Goal: Transaction & Acquisition: Purchase product/service

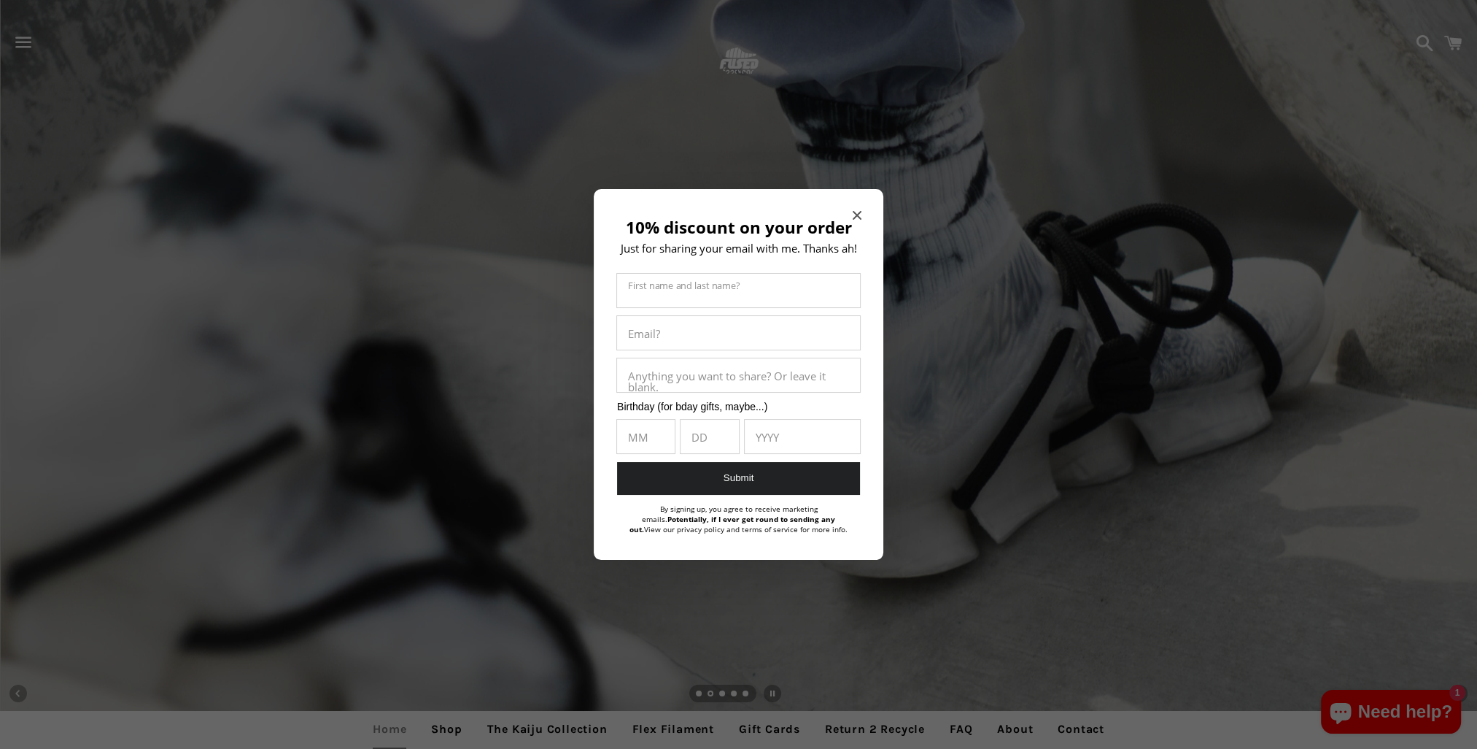
click at [854, 212] on icon "Close modal" at bounding box center [857, 215] width 9 height 9
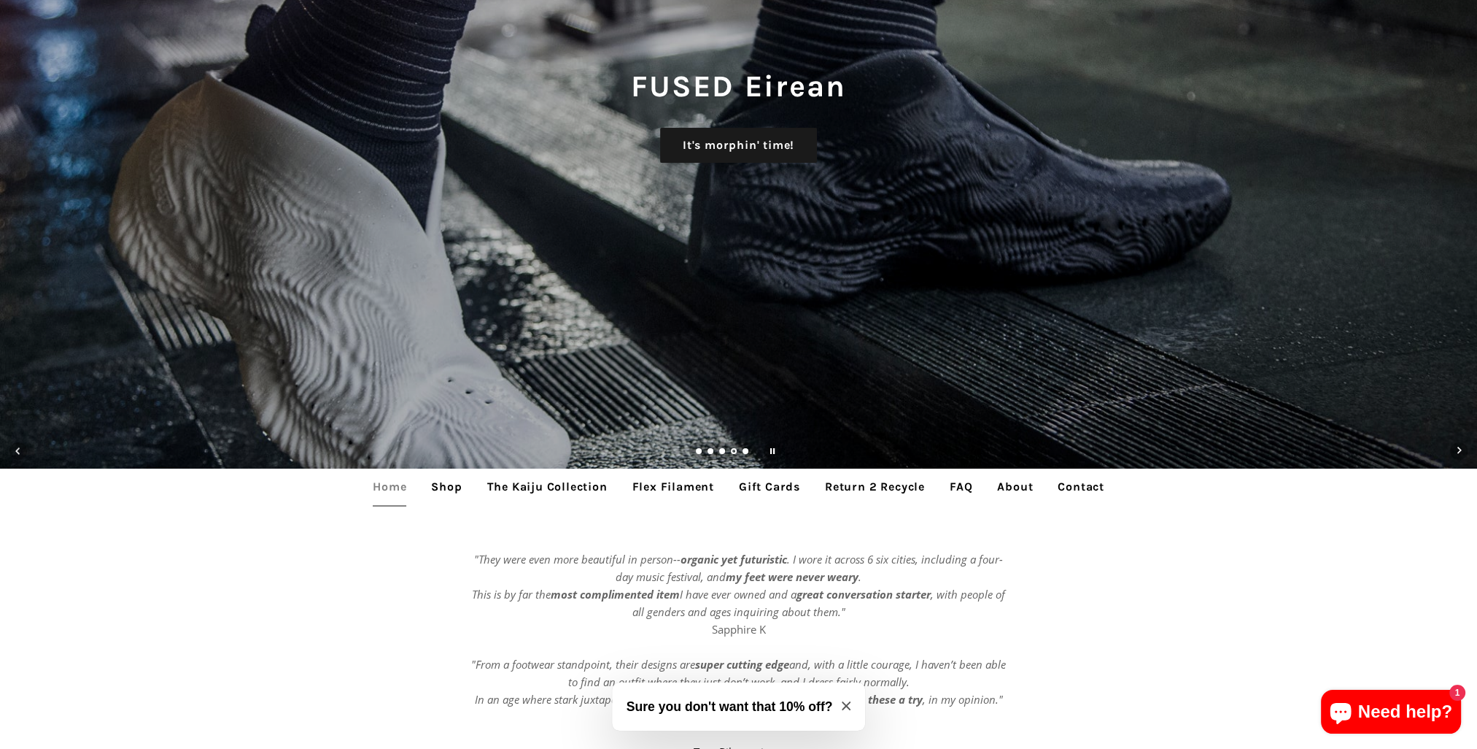
scroll to position [511, 0]
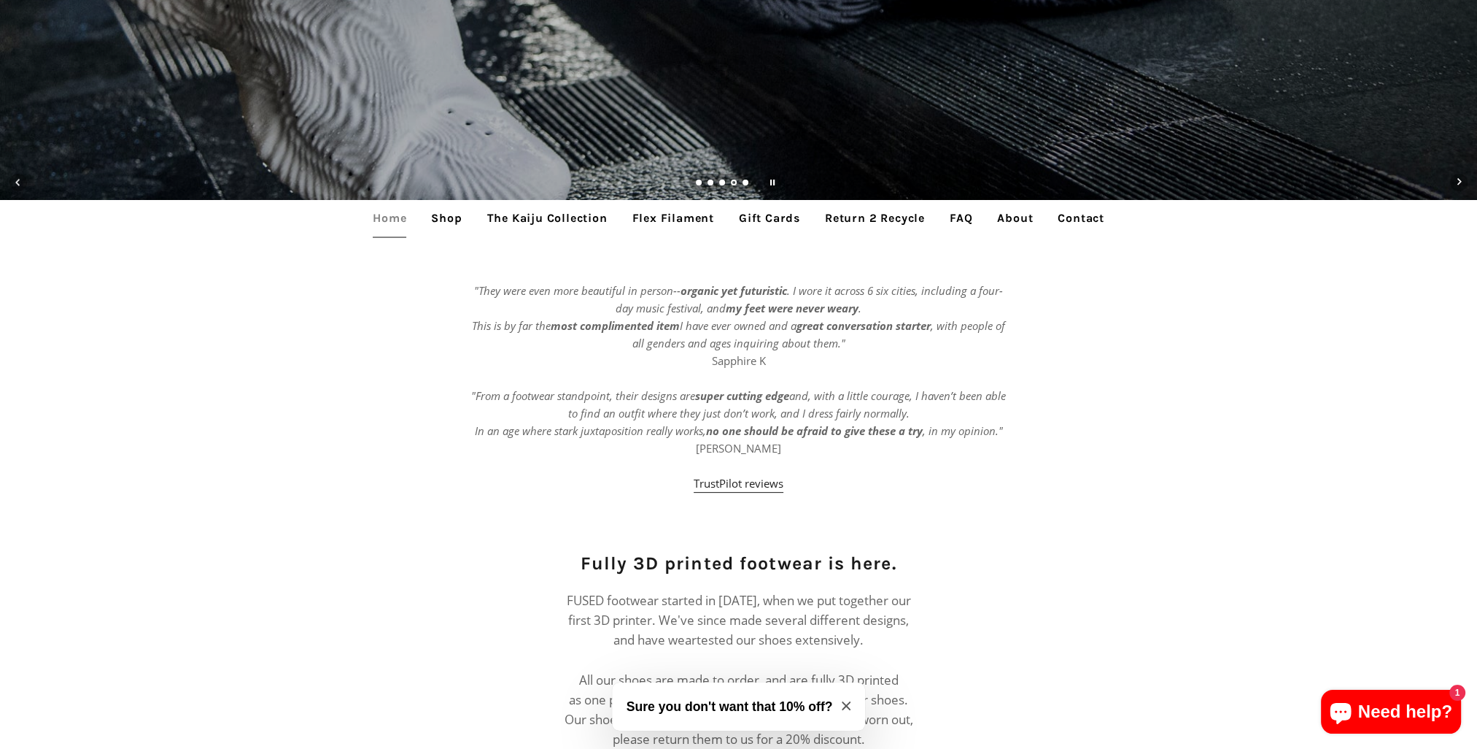
click at [484, 217] on link "The Kaiju Collection" at bounding box center [547, 218] width 142 height 36
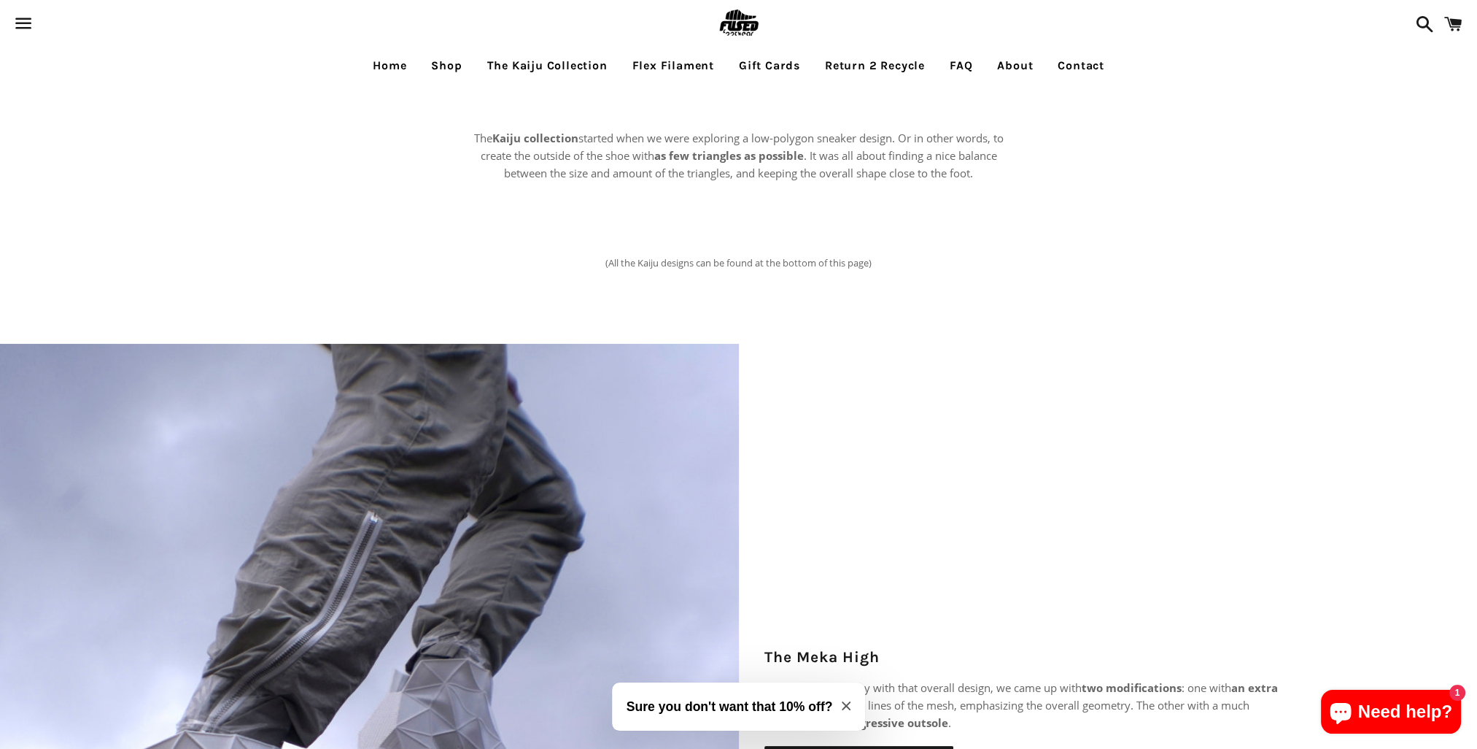
drag, startPoint x: 479, startPoint y: 676, endPoint x: 546, endPoint y: 296, distance: 385.3
click at [682, 63] on link "Flex Filament" at bounding box center [674, 65] width 104 height 36
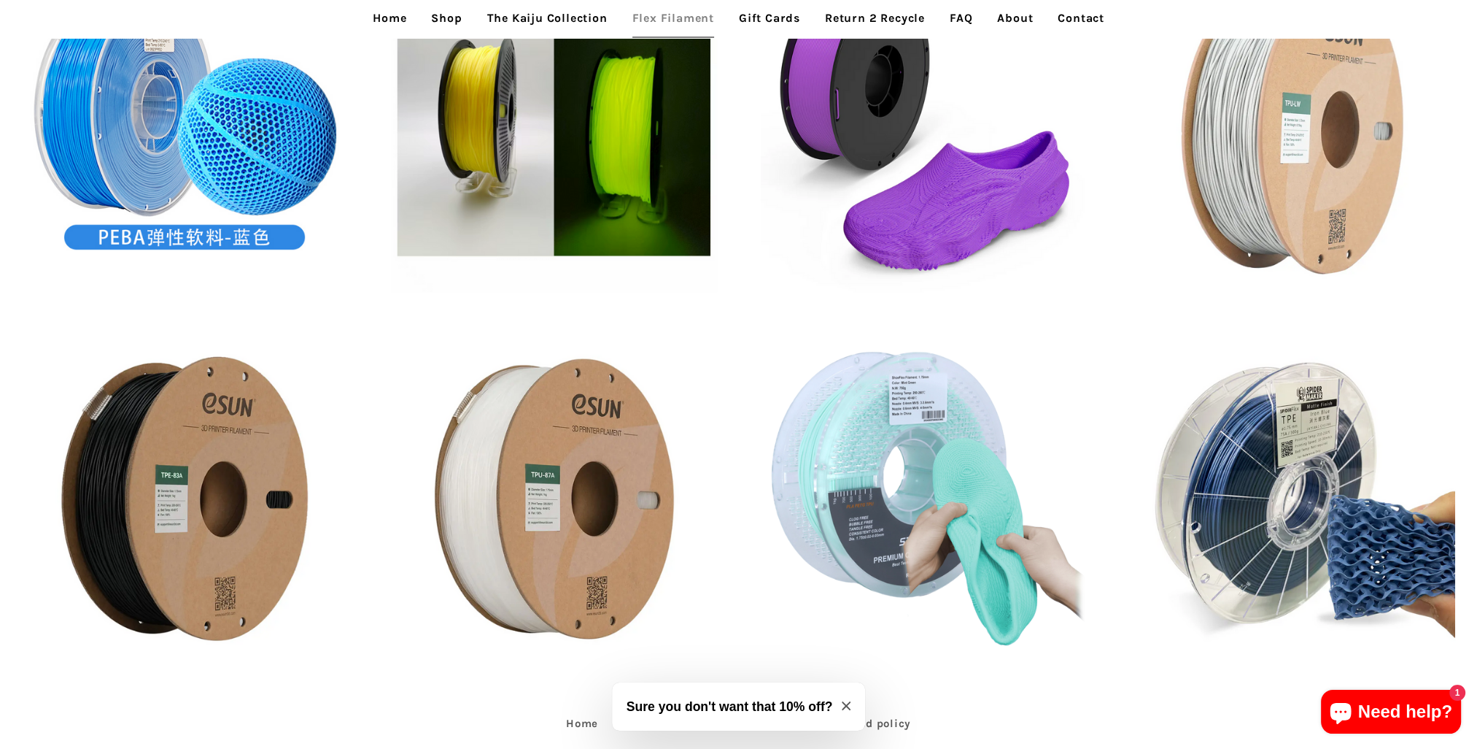
scroll to position [927, 0]
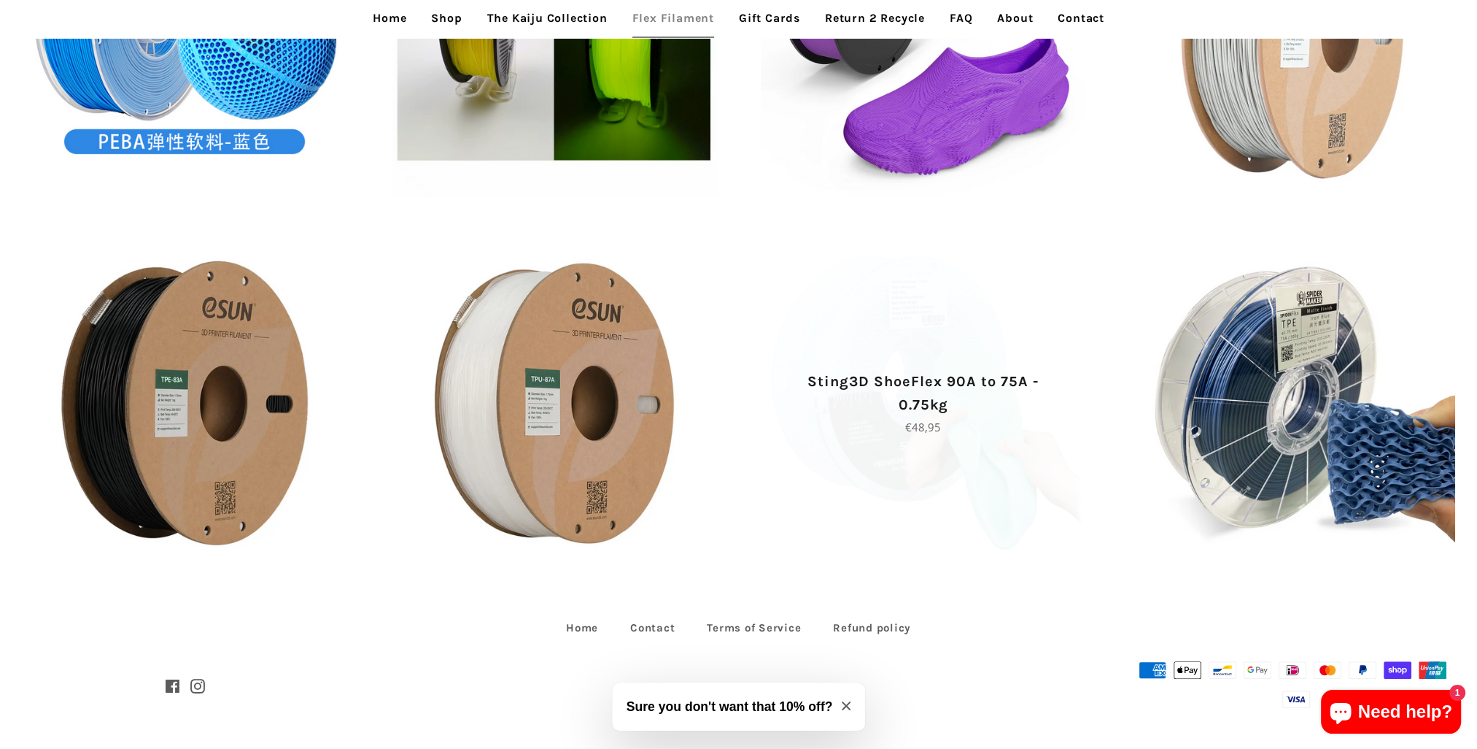
drag, startPoint x: 781, startPoint y: 524, endPoint x: 762, endPoint y: 314, distance: 210.3
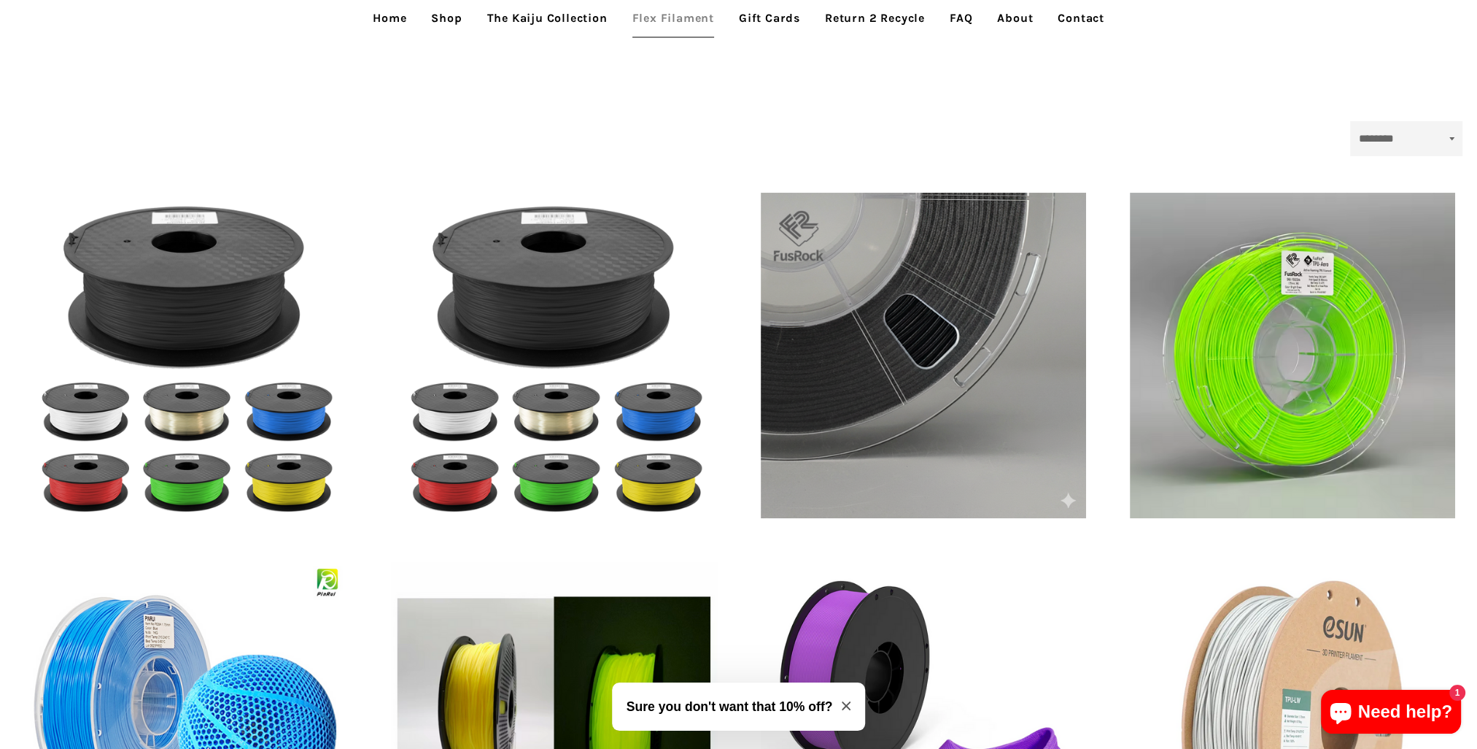
scroll to position [0, 0]
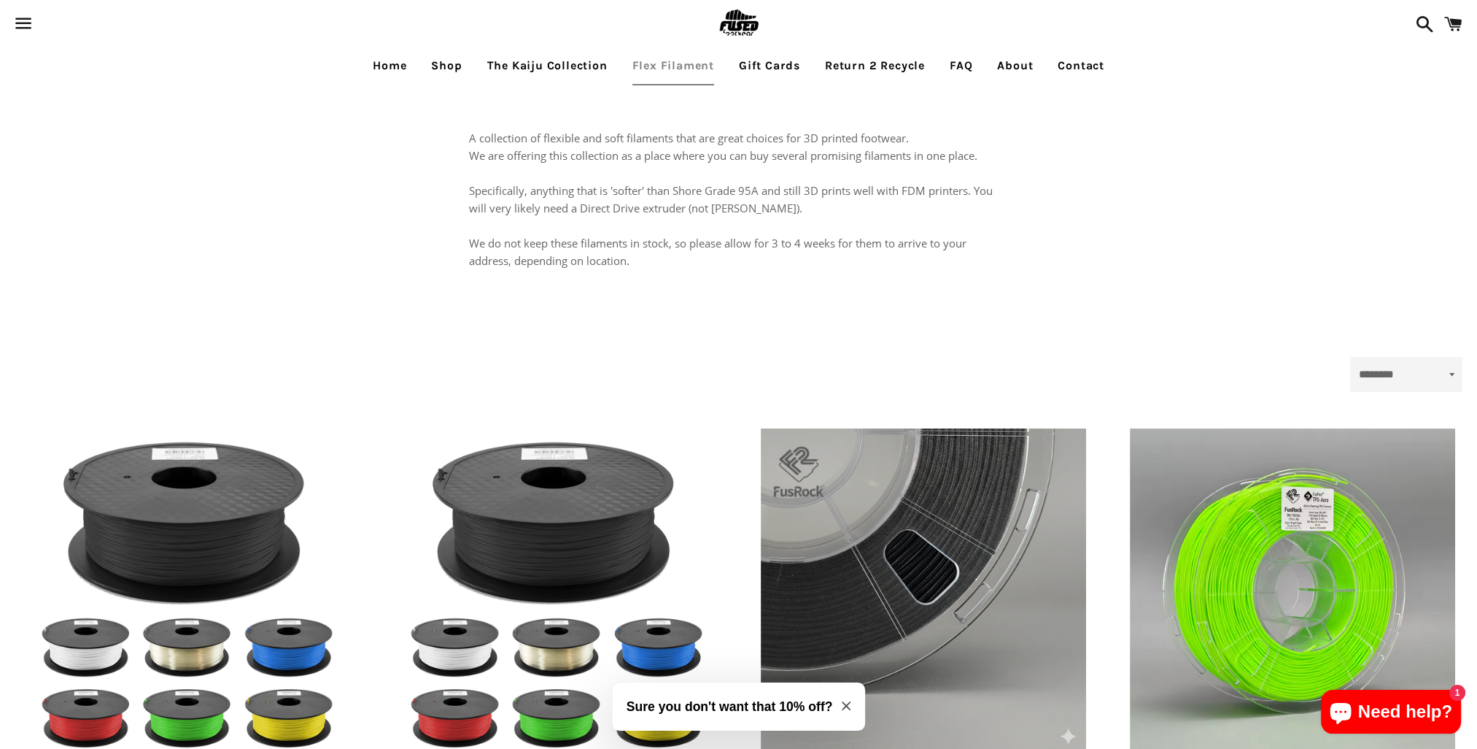
drag, startPoint x: 733, startPoint y: 572, endPoint x: 760, endPoint y: 245, distance: 327.9
click at [774, 69] on link "Gift Cards" at bounding box center [769, 65] width 83 height 36
